Goal: Information Seeking & Learning: Learn about a topic

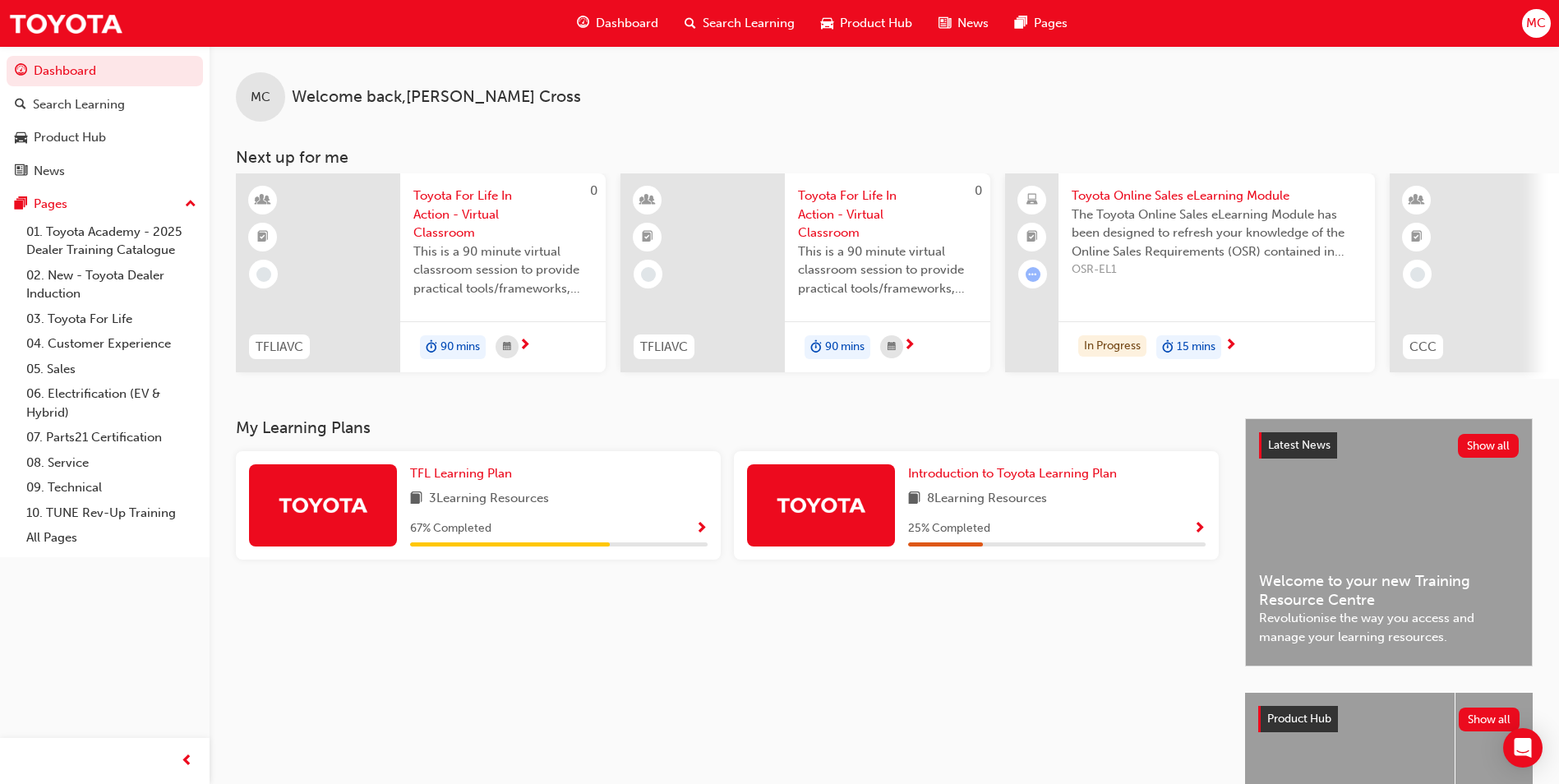
click at [822, 26] on span "car-icon" at bounding box center [827, 23] width 12 height 20
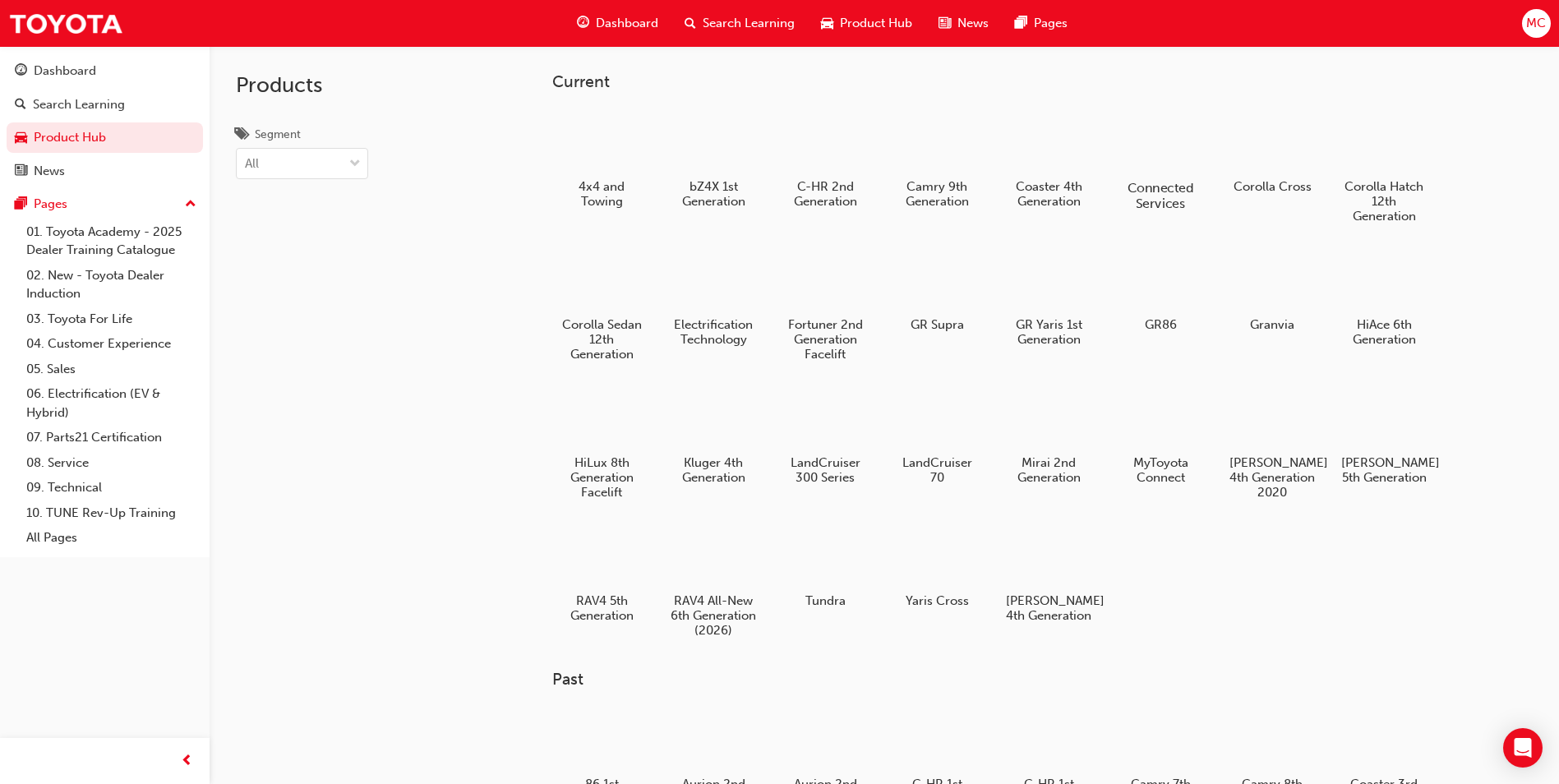
click at [1179, 176] on div "Connected Services" at bounding box center [1161, 160] width 104 height 117
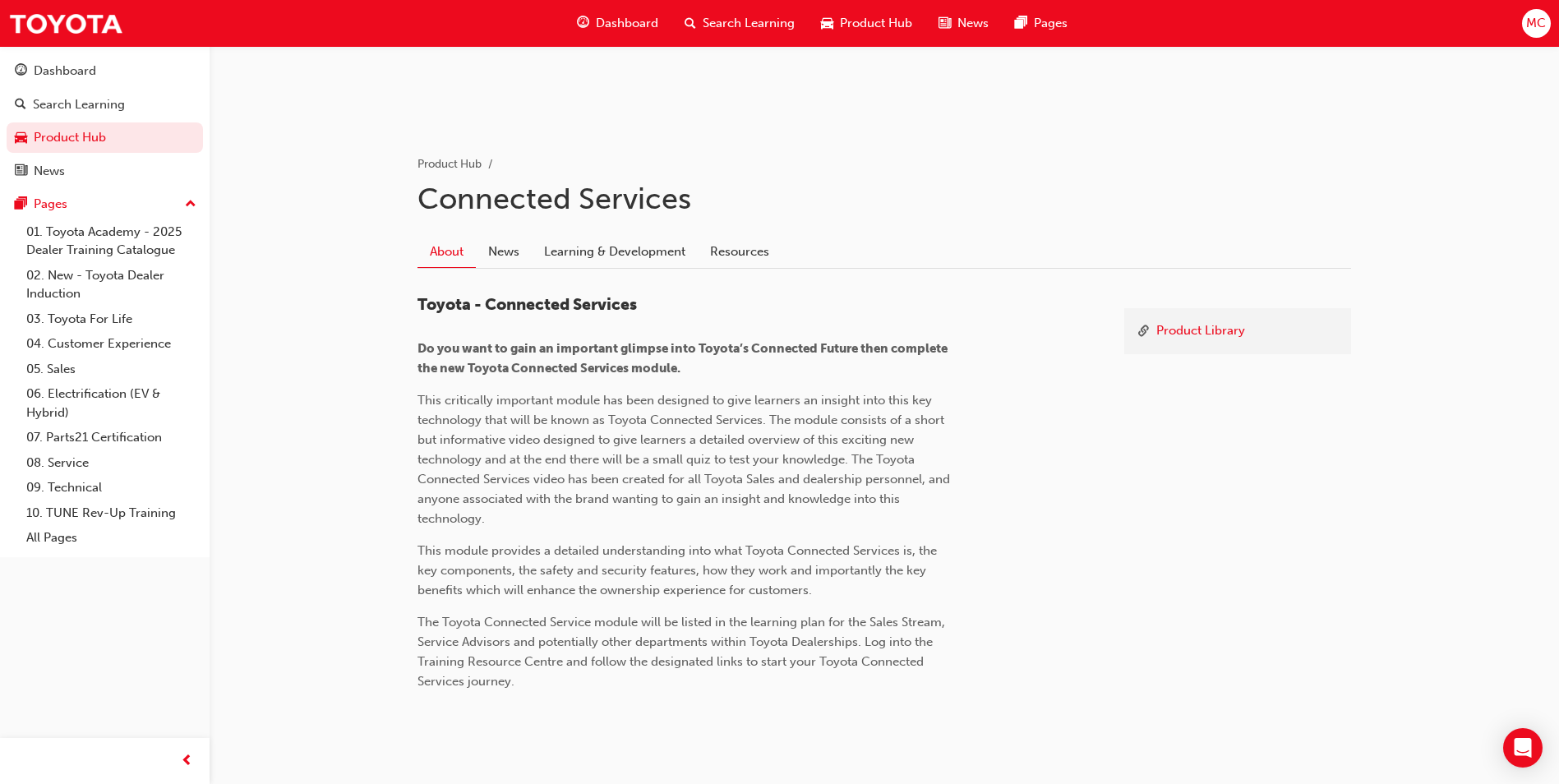
scroll to position [286, 0]
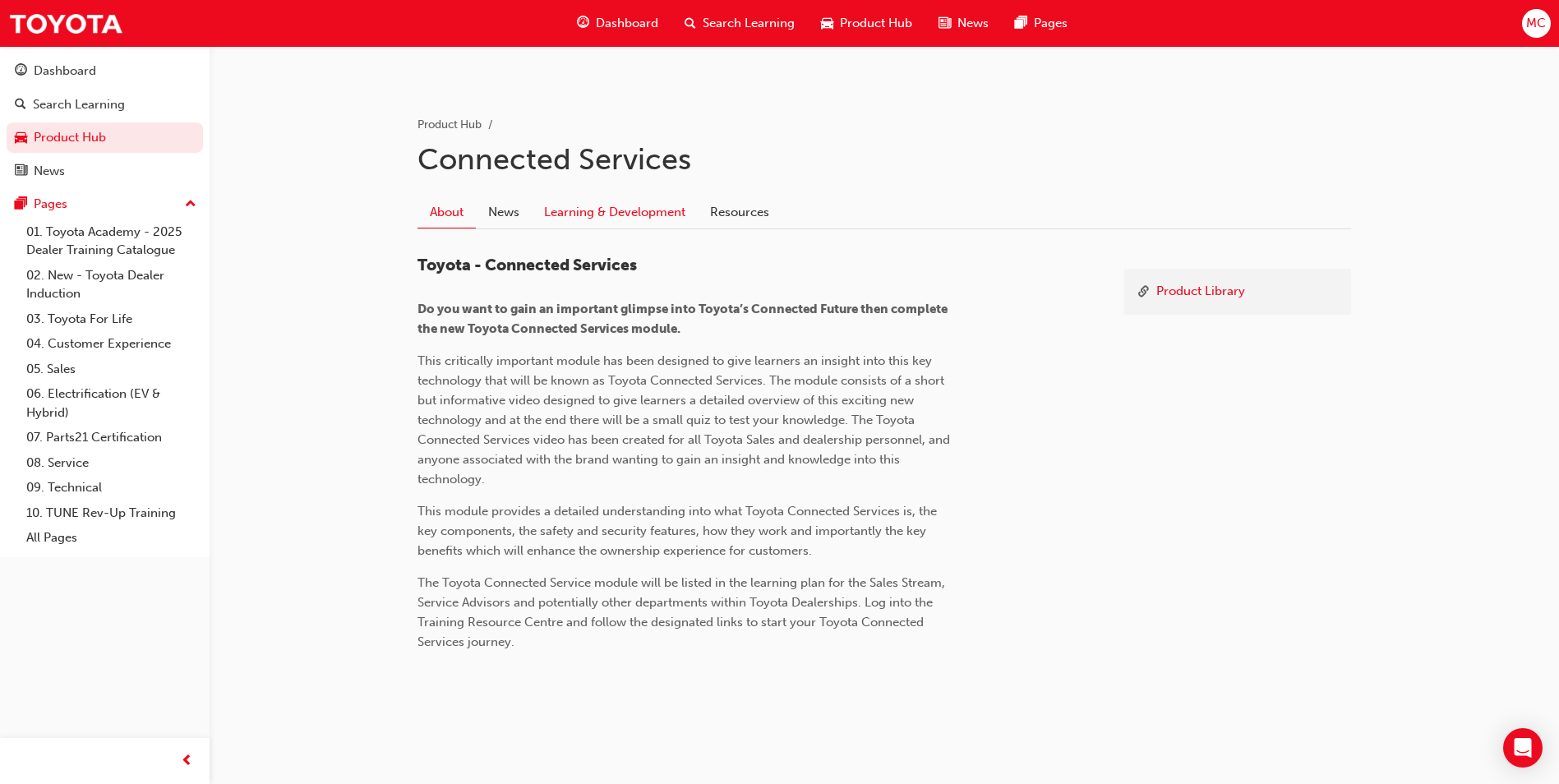
click at [569, 213] on link "Learning & Development" at bounding box center [615, 212] width 166 height 31
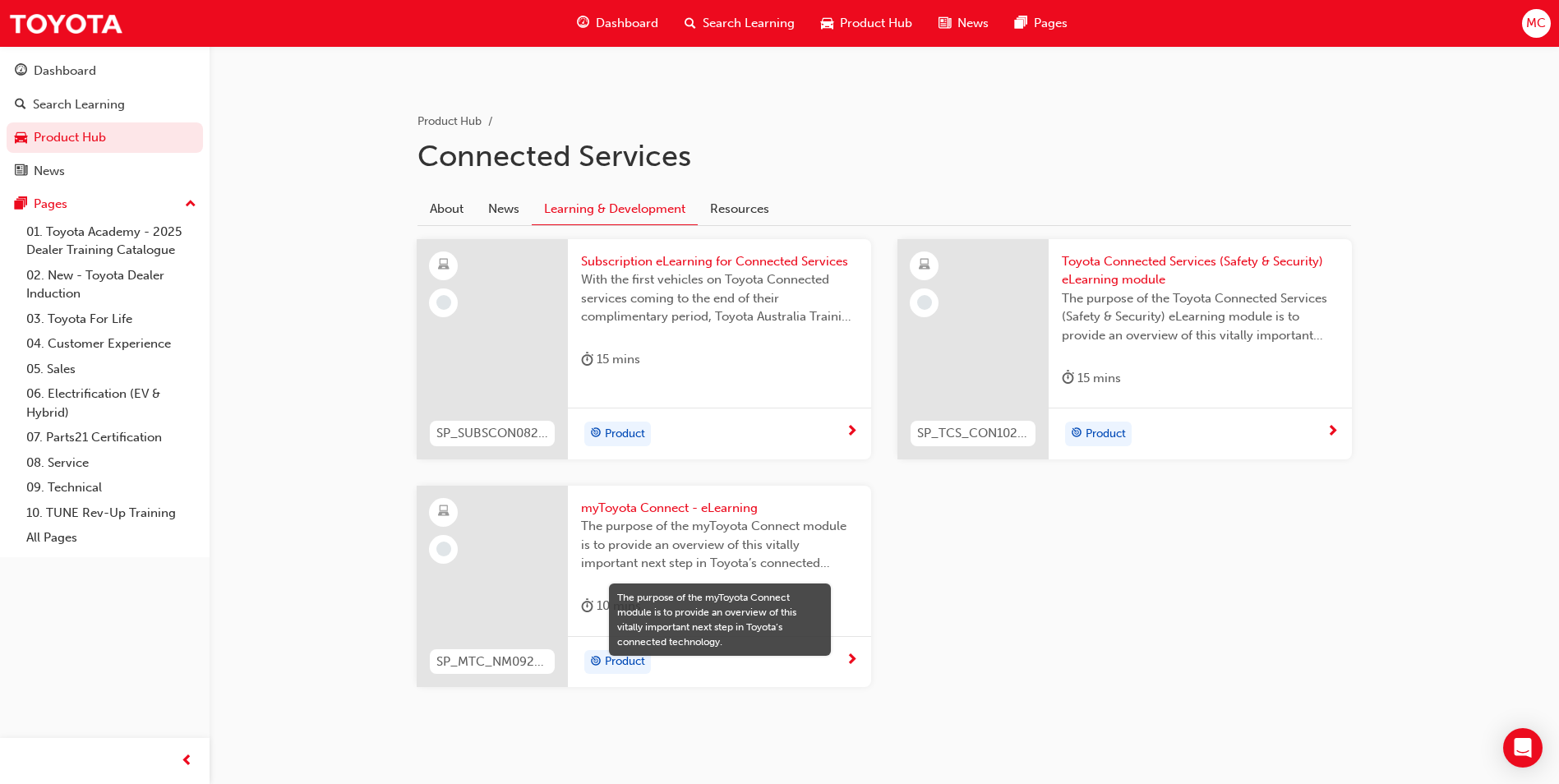
scroll to position [313, 0]
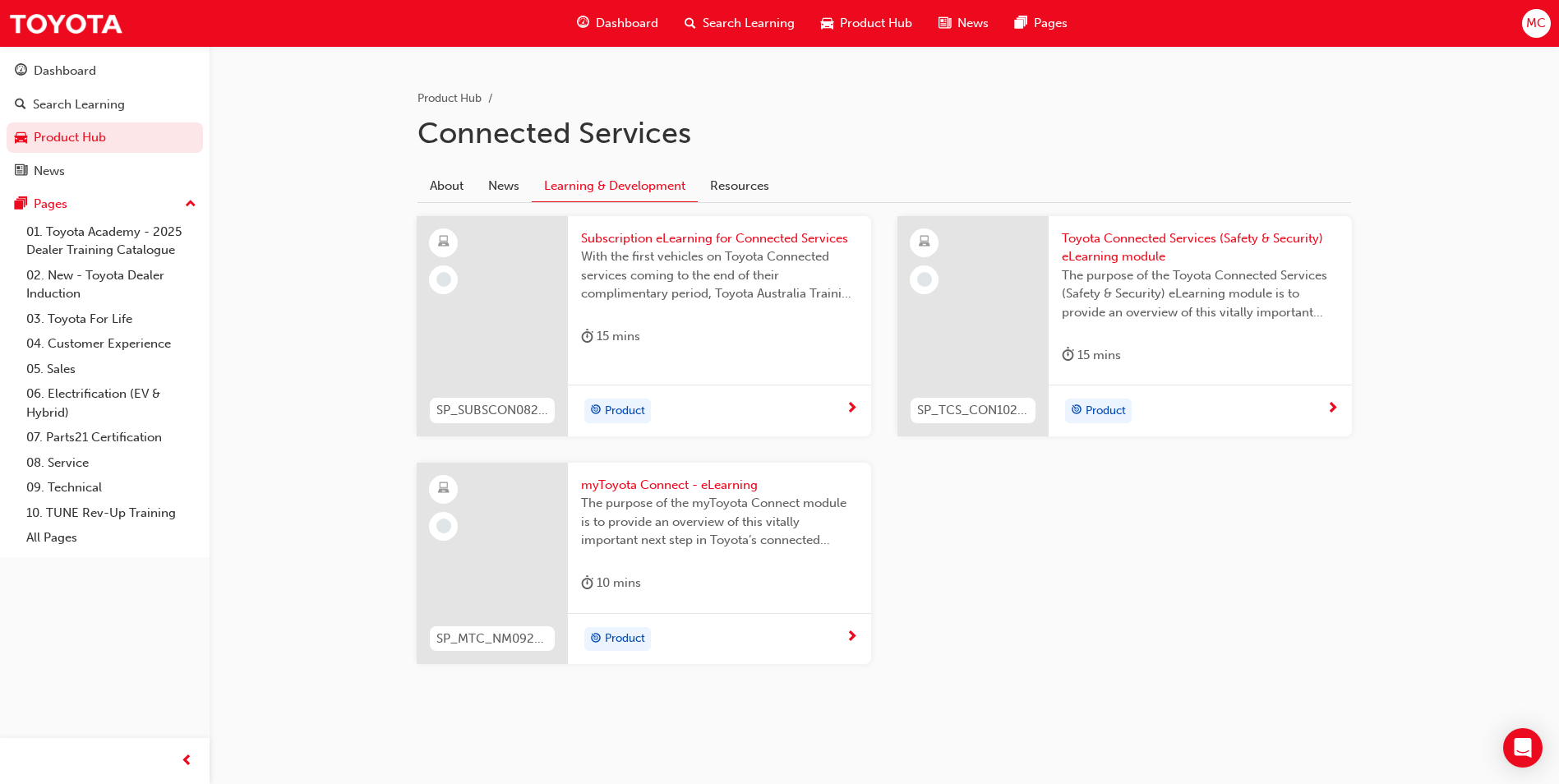
click at [878, 27] on span "Product Hub" at bounding box center [875, 23] width 72 height 19
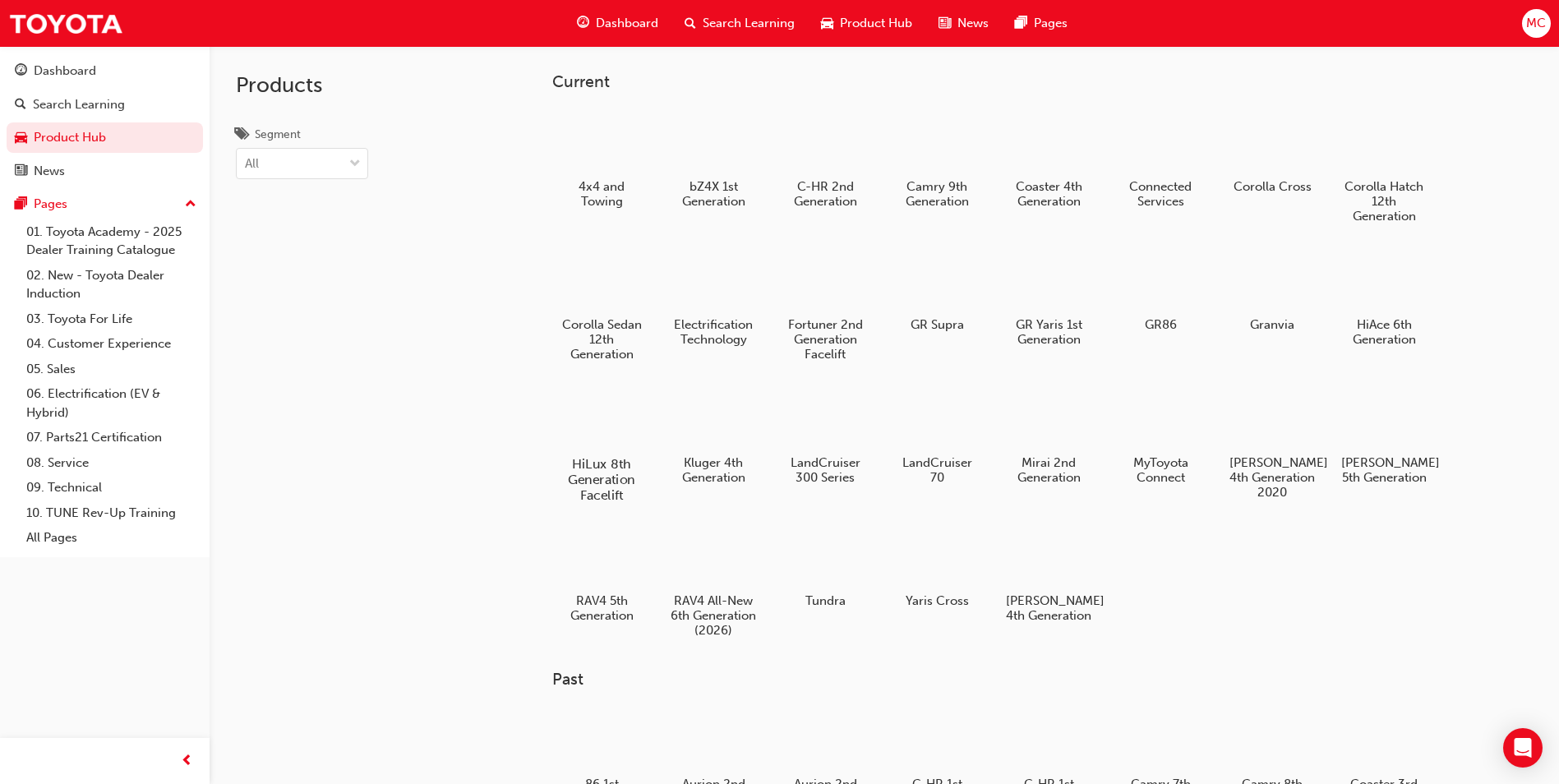
click at [617, 460] on h5 "HiLux 8th Generation Facelift" at bounding box center [602, 479] width 91 height 47
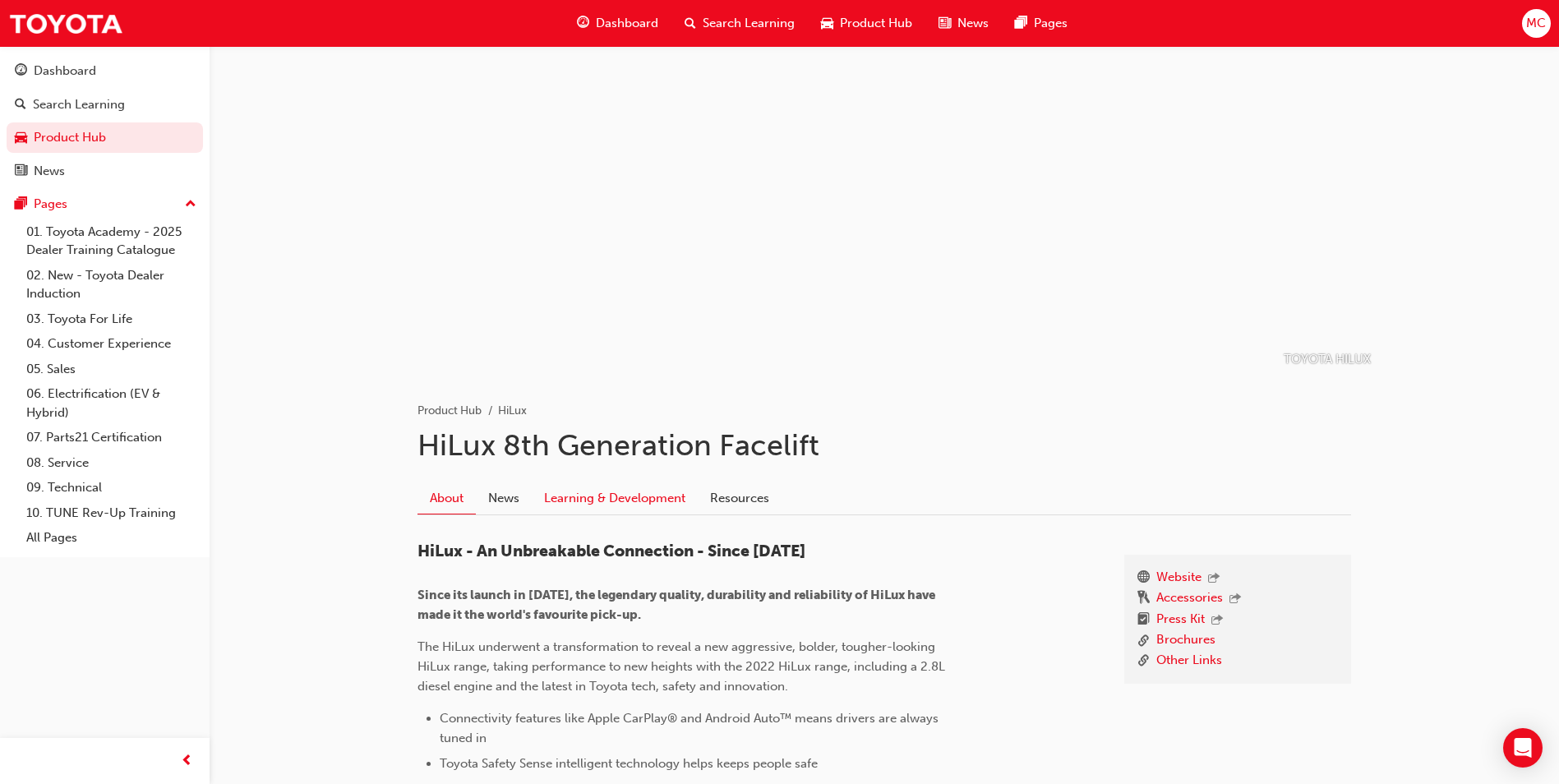
click at [666, 497] on link "Learning & Development" at bounding box center [615, 498] width 166 height 31
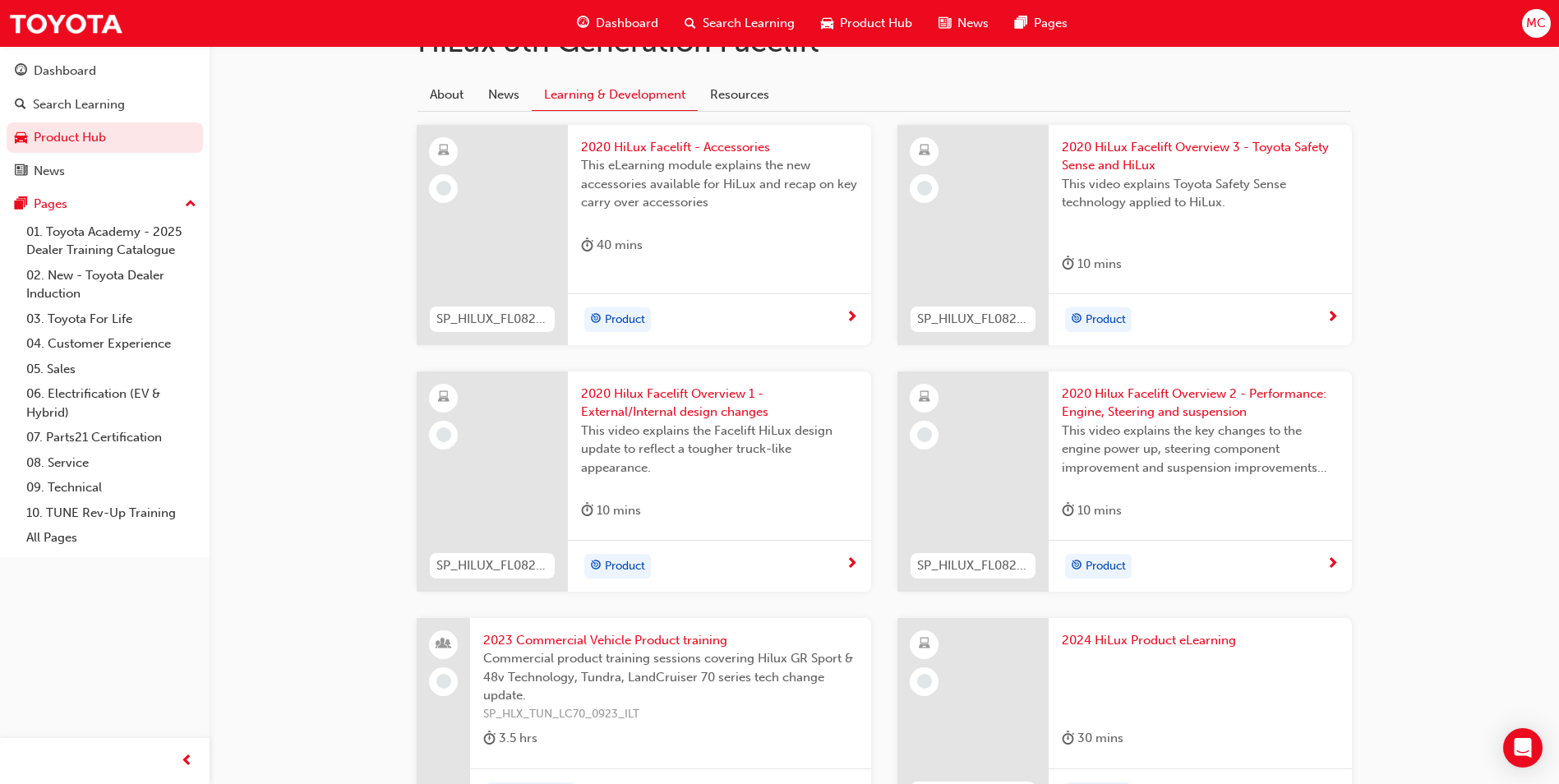
scroll to position [267, 0]
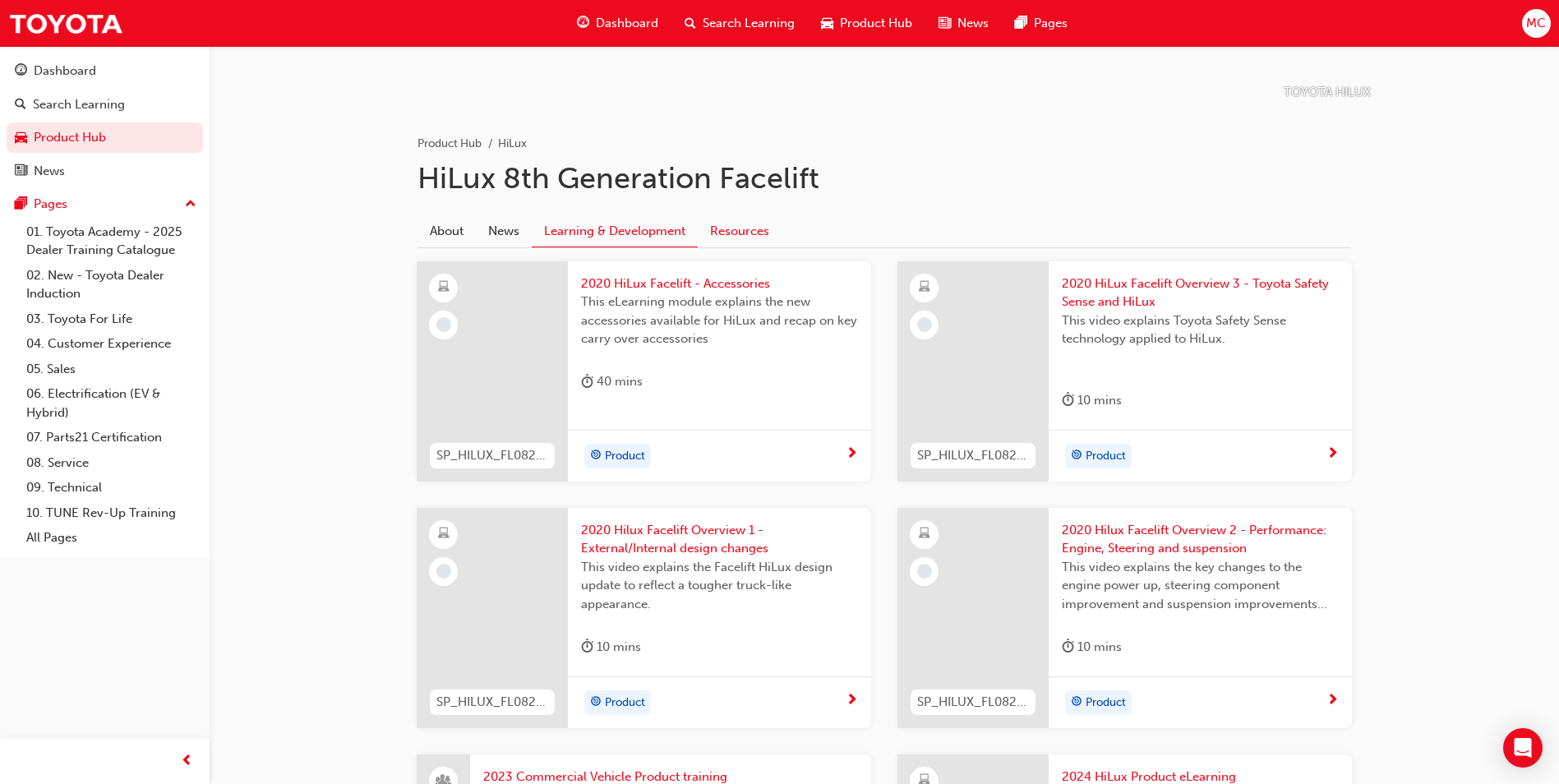
click at [755, 226] on link "Resources" at bounding box center [740, 231] width 84 height 31
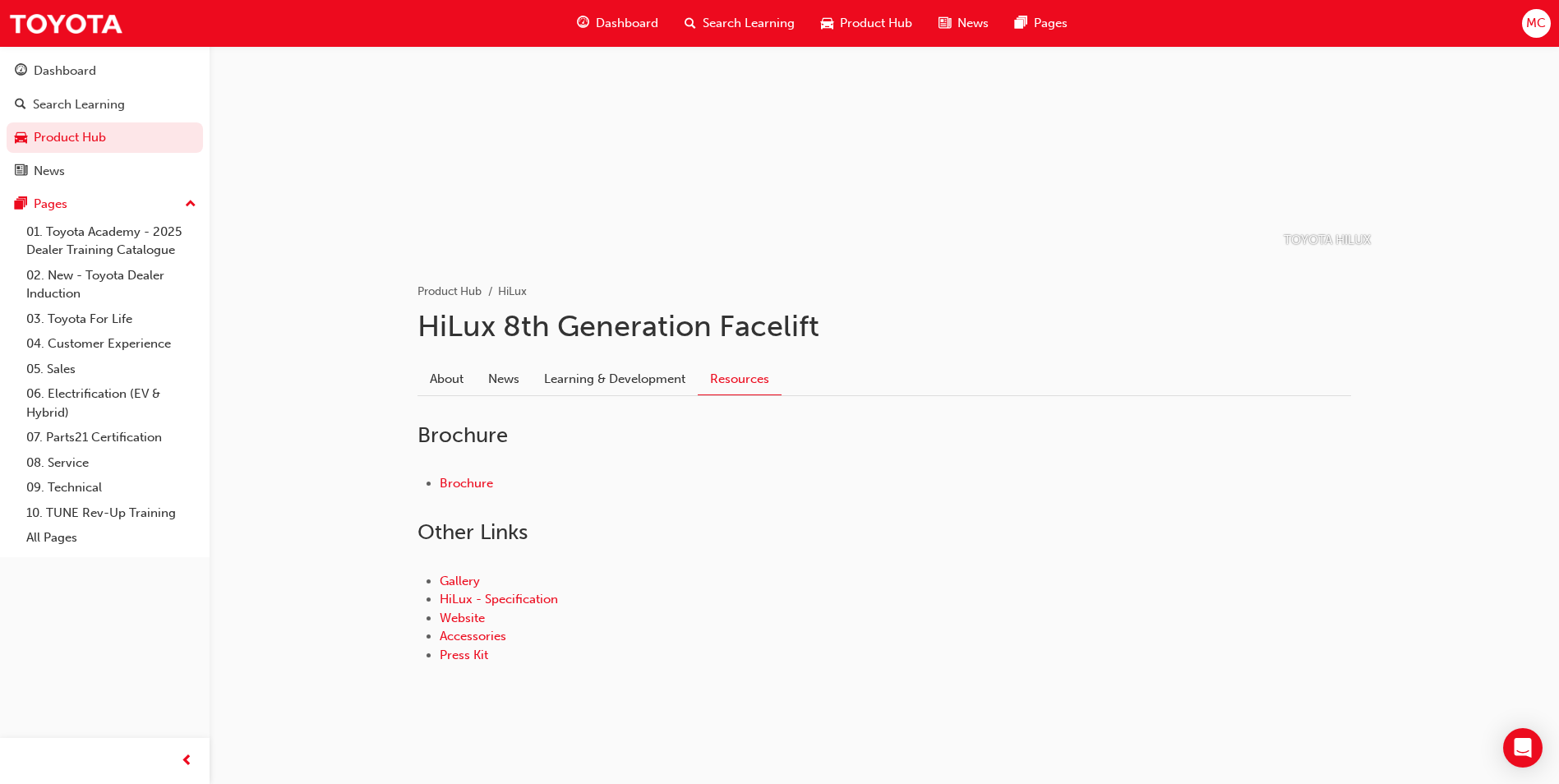
scroll to position [119, 0]
click at [460, 481] on link "Brochure" at bounding box center [466, 483] width 53 height 15
